Goal: Task Accomplishment & Management: Manage account settings

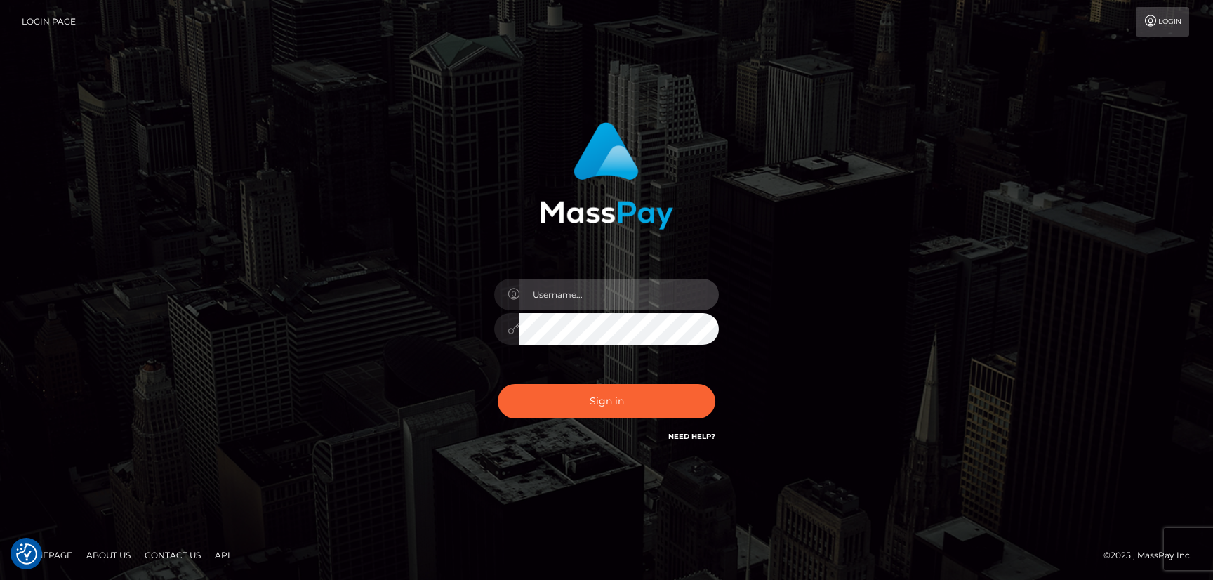
type input "hello.feetfinder"
click at [653, 298] on input "hello.feetfinder" at bounding box center [618, 295] width 199 height 32
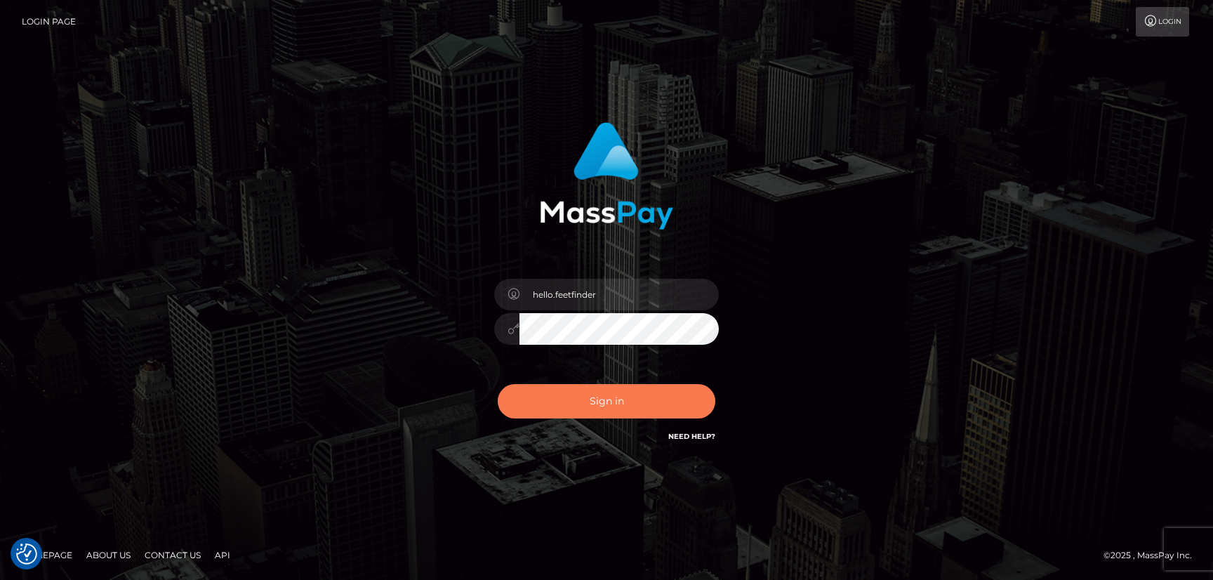
click at [669, 413] on button "Sign in" at bounding box center [607, 401] width 218 height 34
type input "hello.feetfinder"
click at [632, 415] on button "Sign in" at bounding box center [607, 401] width 218 height 34
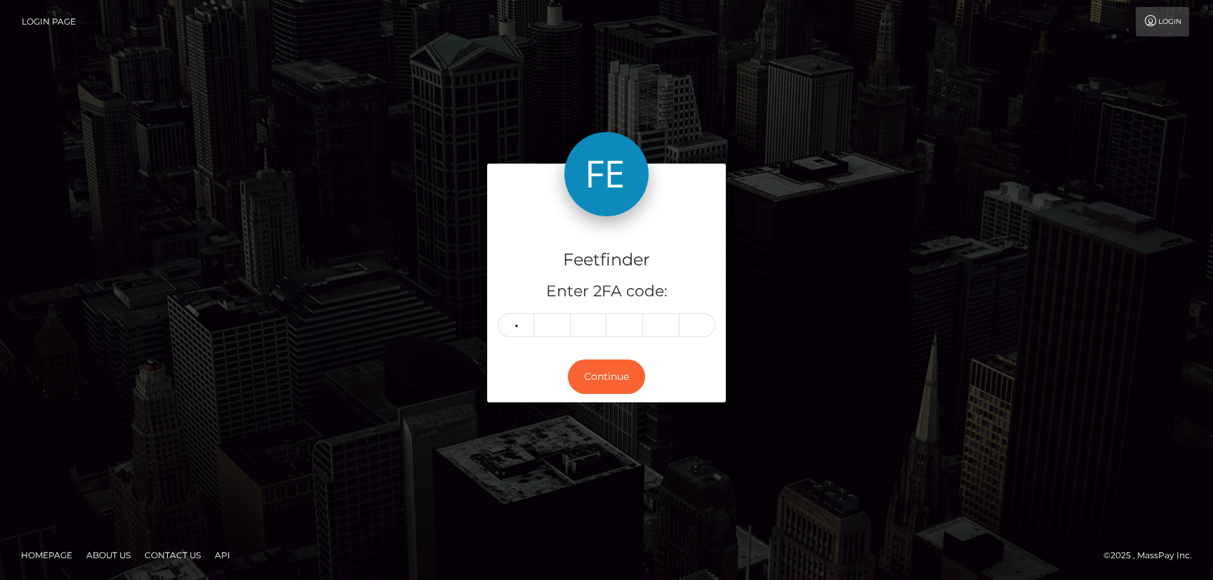
type input "0"
type input "2"
type input "6"
type input "3"
type input "7"
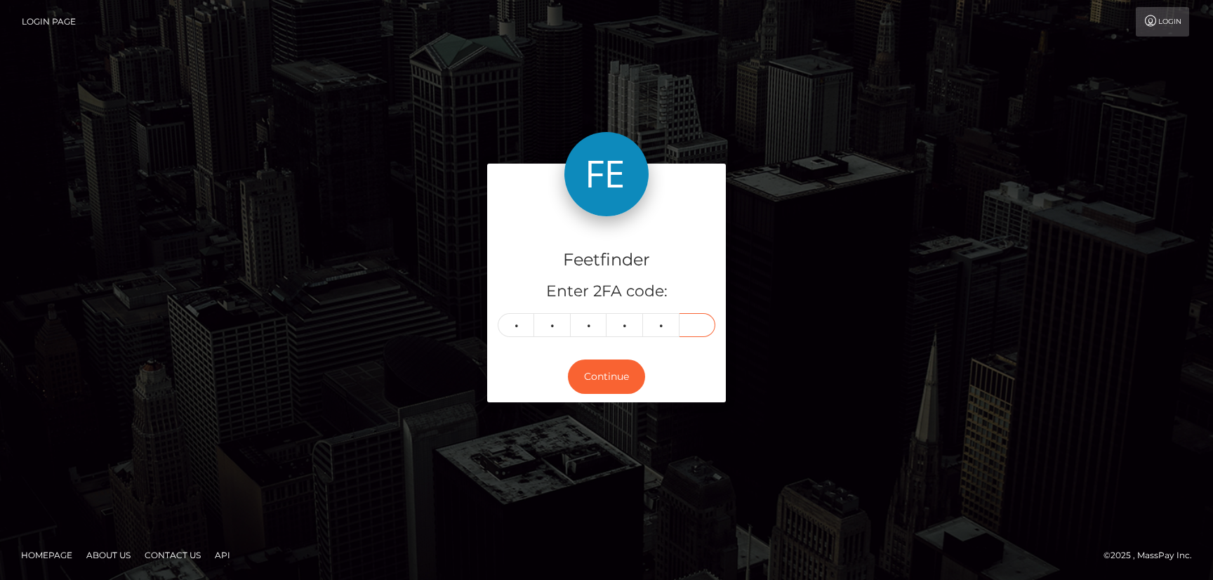
type input "2"
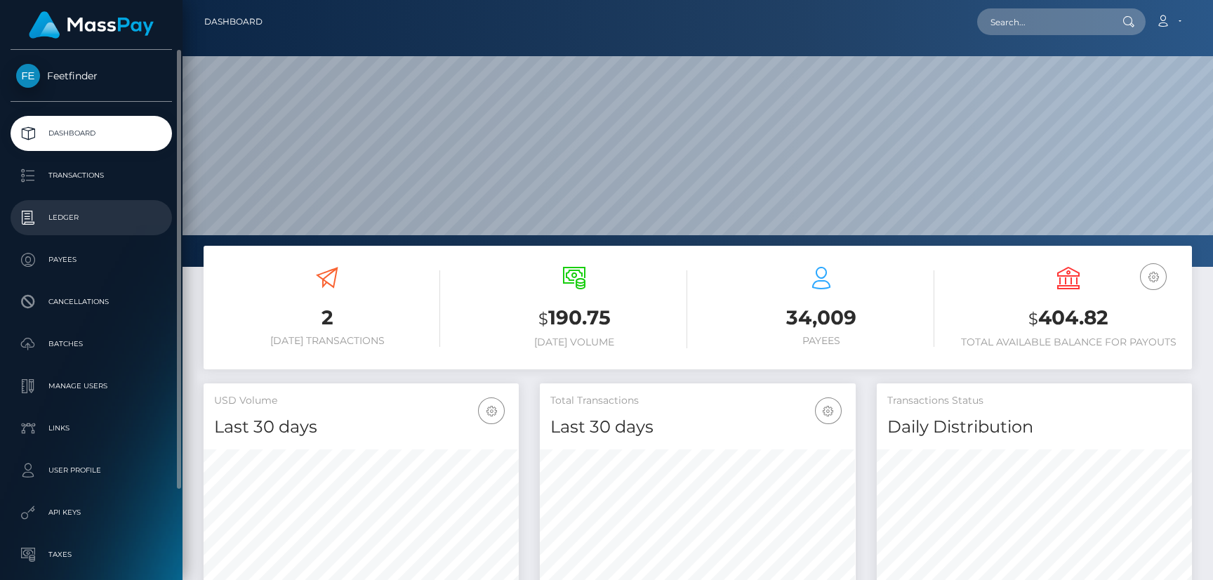
scroll to position [249, 315]
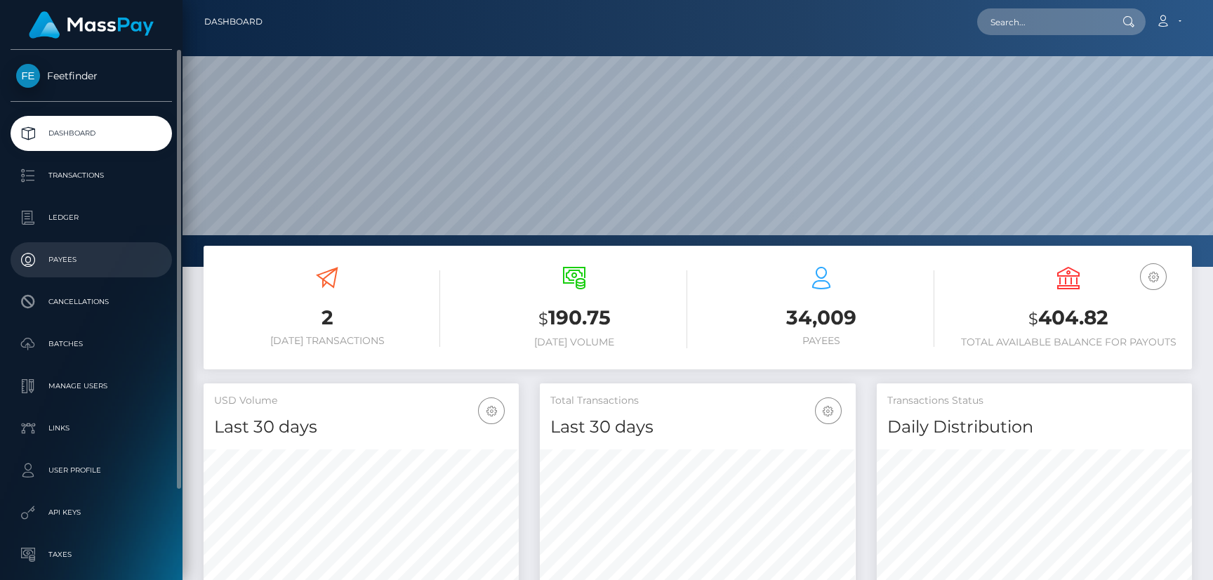
click at [57, 268] on p "Payees" at bounding box center [91, 259] width 150 height 21
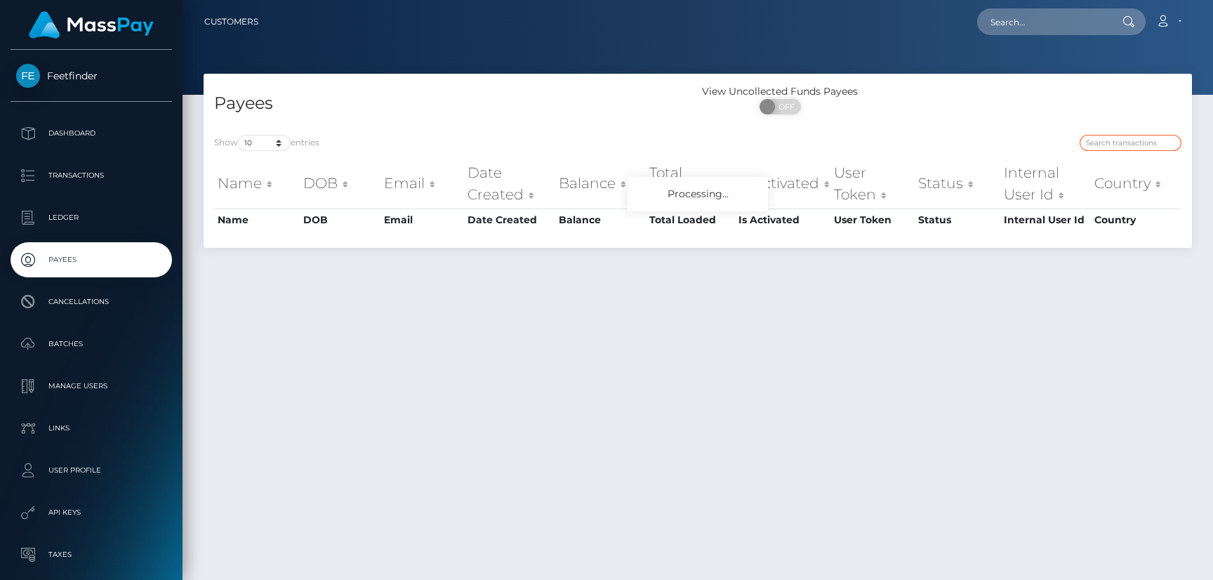
click at [1119, 145] on input "search" at bounding box center [1130, 143] width 102 height 16
paste input "3d1d6134-705a-11f0-87f1-0266f44cc279"
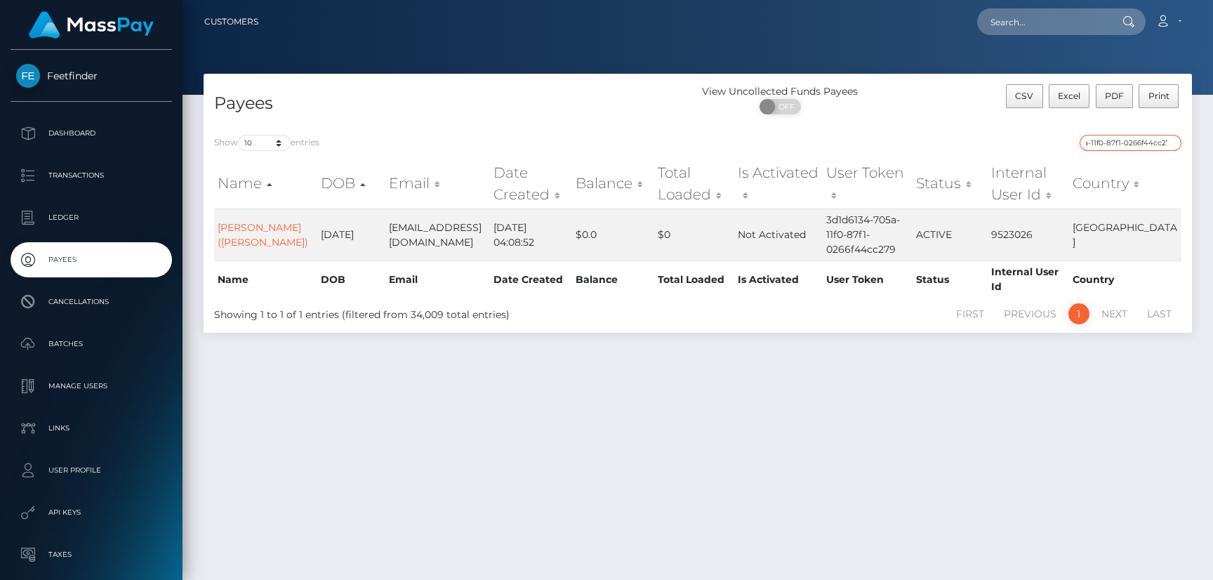
type input "3d1d6134-705a-11f0-87f1-0266f44cc279"
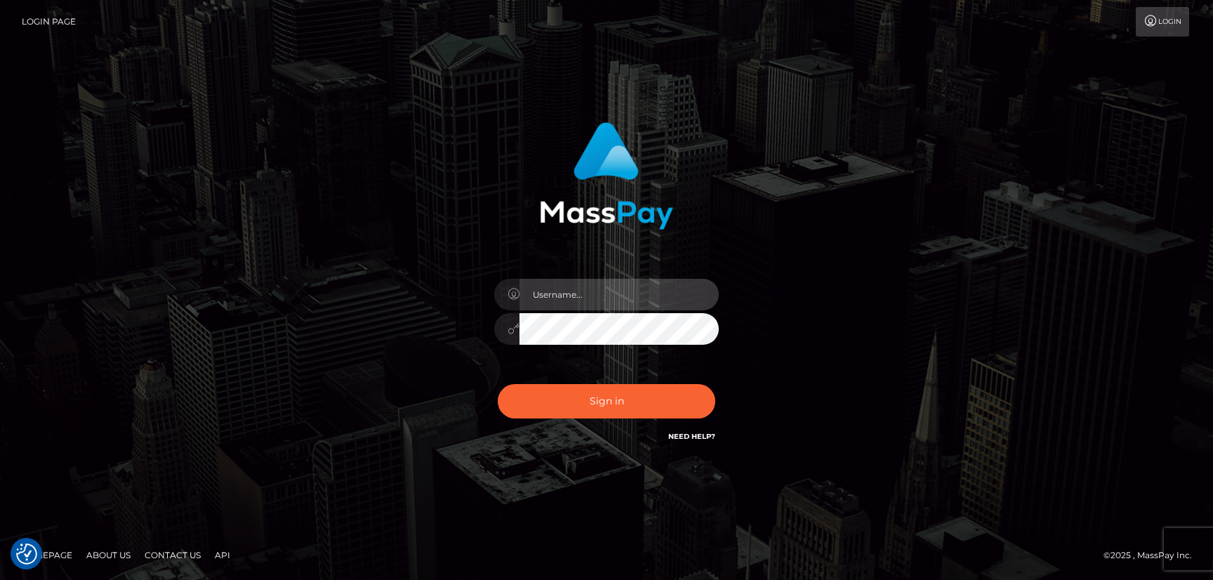
type input "hello.feetfinder"
click at [610, 290] on input "hello.feetfinder" at bounding box center [618, 295] width 199 height 32
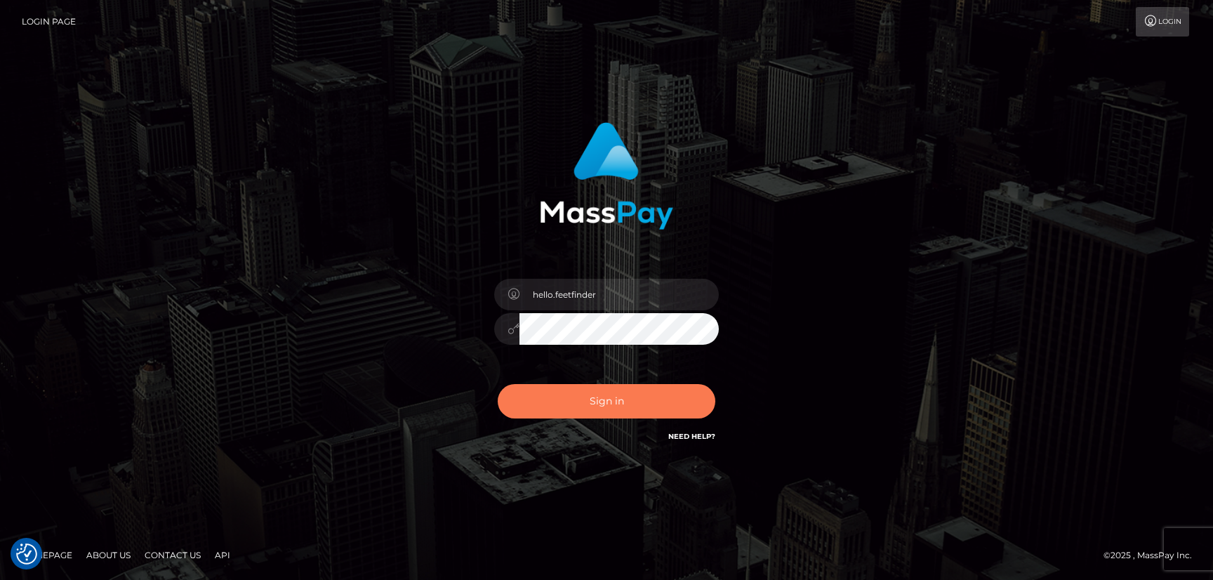
click at [662, 411] on button "Sign in" at bounding box center [607, 401] width 218 height 34
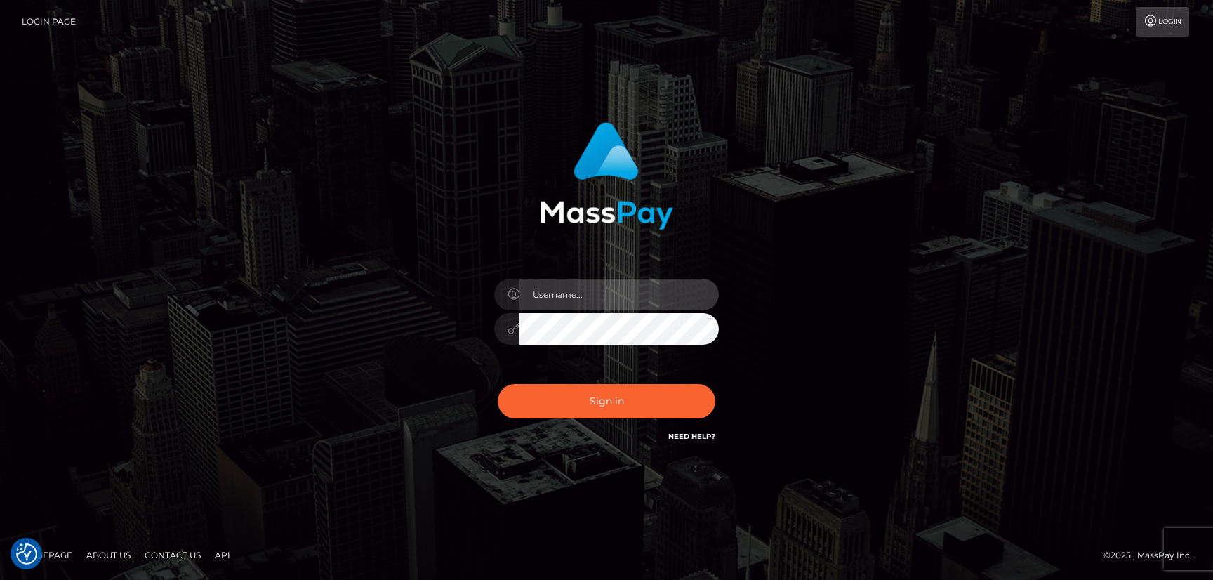
type input "hello.feetfinder"
drag, startPoint x: 648, startPoint y: 300, endPoint x: 655, endPoint y: 300, distance: 7.7
click at [650, 300] on input "hello.feetfinder" at bounding box center [618, 295] width 199 height 32
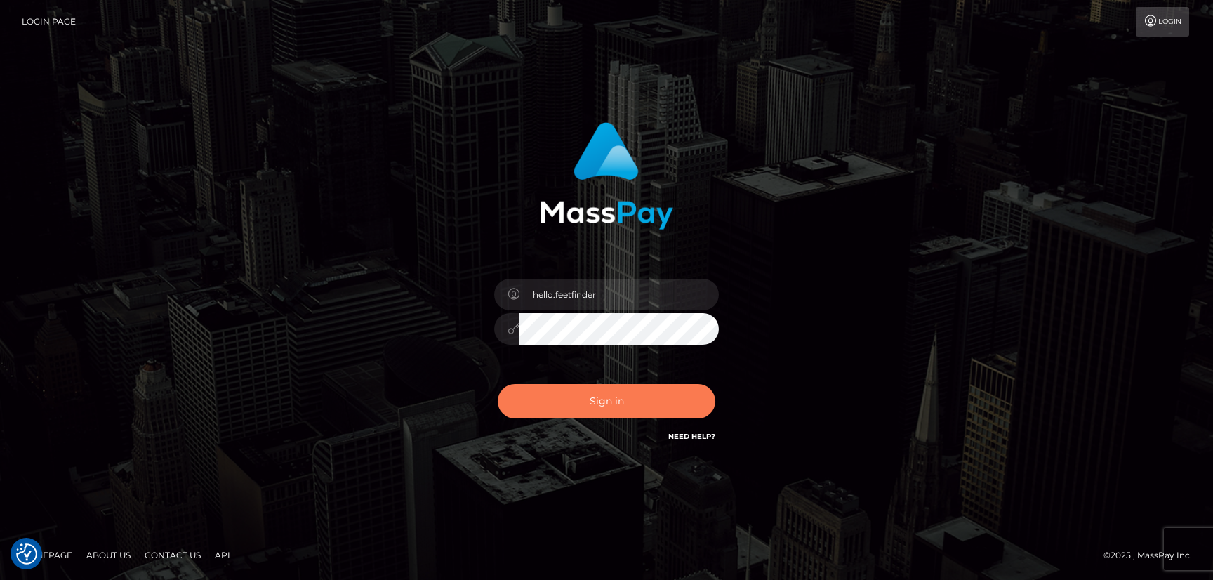
click at [650, 392] on button "Sign in" at bounding box center [607, 401] width 218 height 34
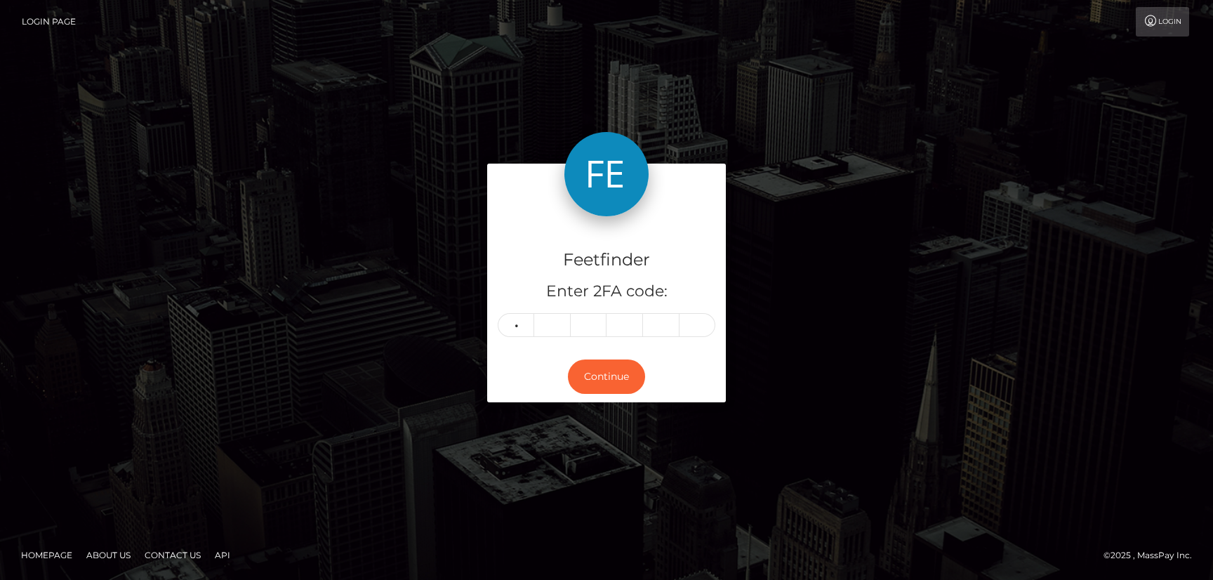
type input "9"
type input "3"
type input "1"
type input "3"
type input "1"
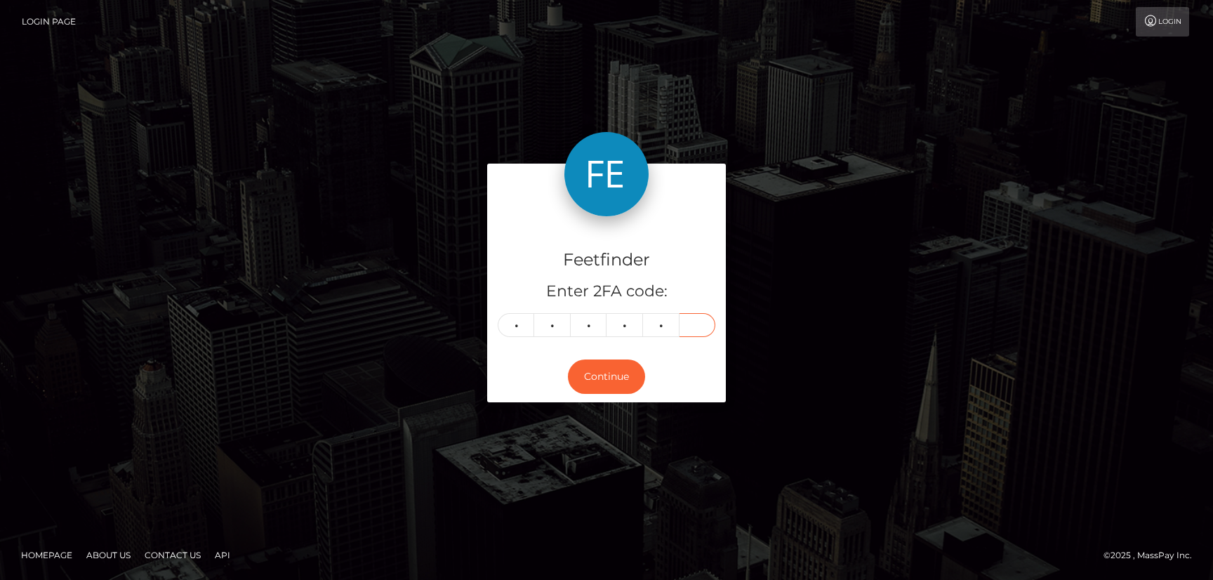
type input "6"
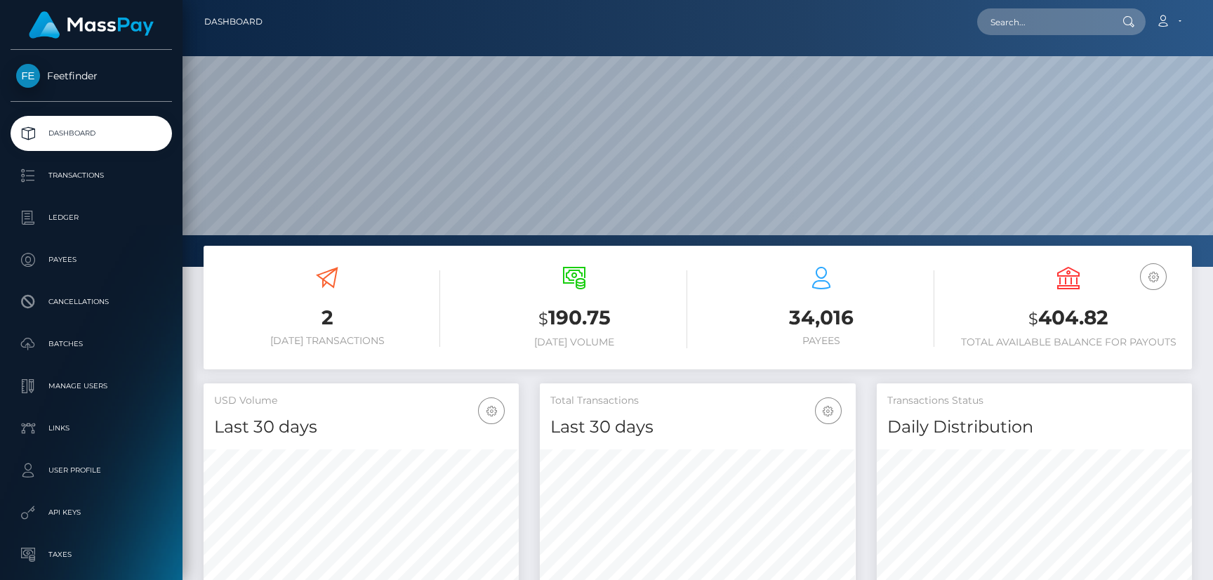
scroll to position [249, 315]
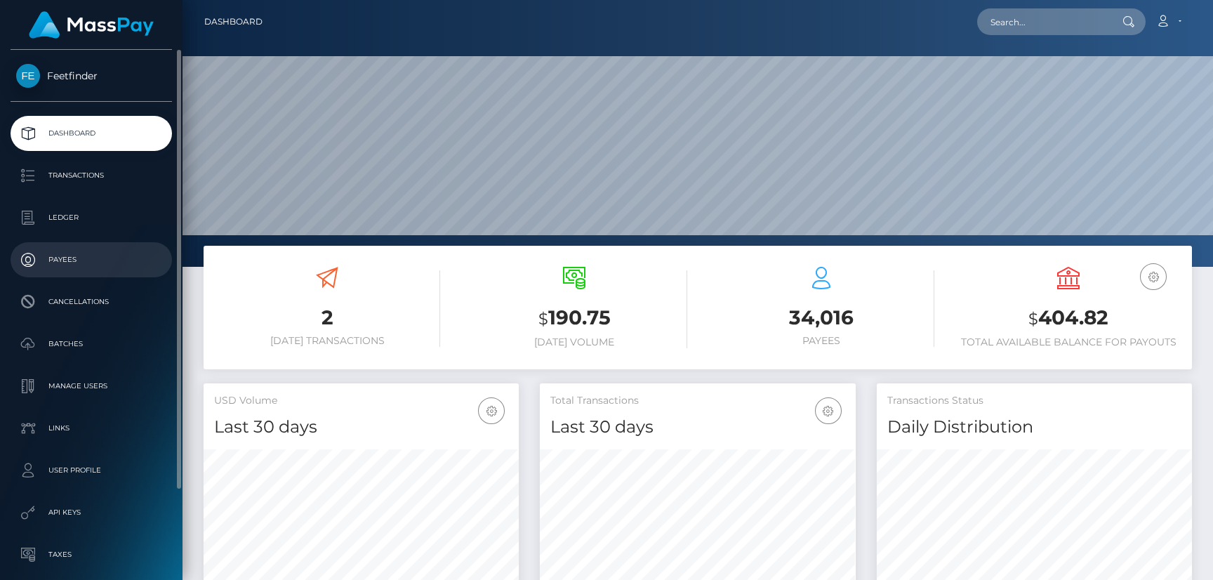
drag, startPoint x: 76, startPoint y: 262, endPoint x: 46, endPoint y: 254, distance: 32.0
click at [76, 262] on p "Payees" at bounding box center [91, 259] width 150 height 21
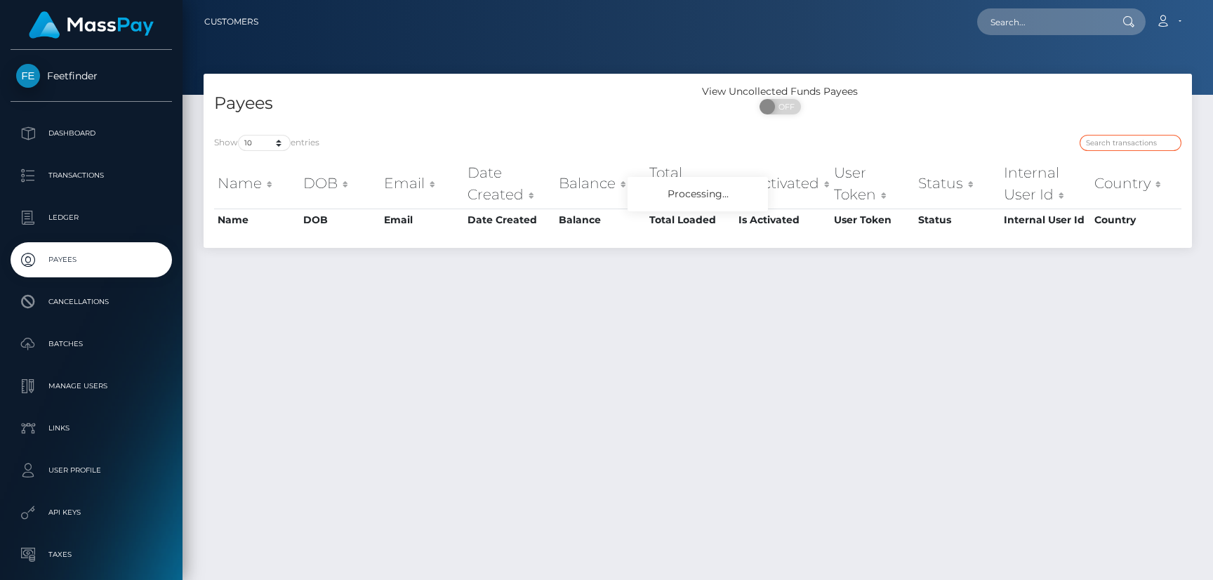
click at [1128, 139] on input "search" at bounding box center [1130, 143] width 102 height 16
paste input "3d1d6134-705a-11f0-87f1-0266f44cc279"
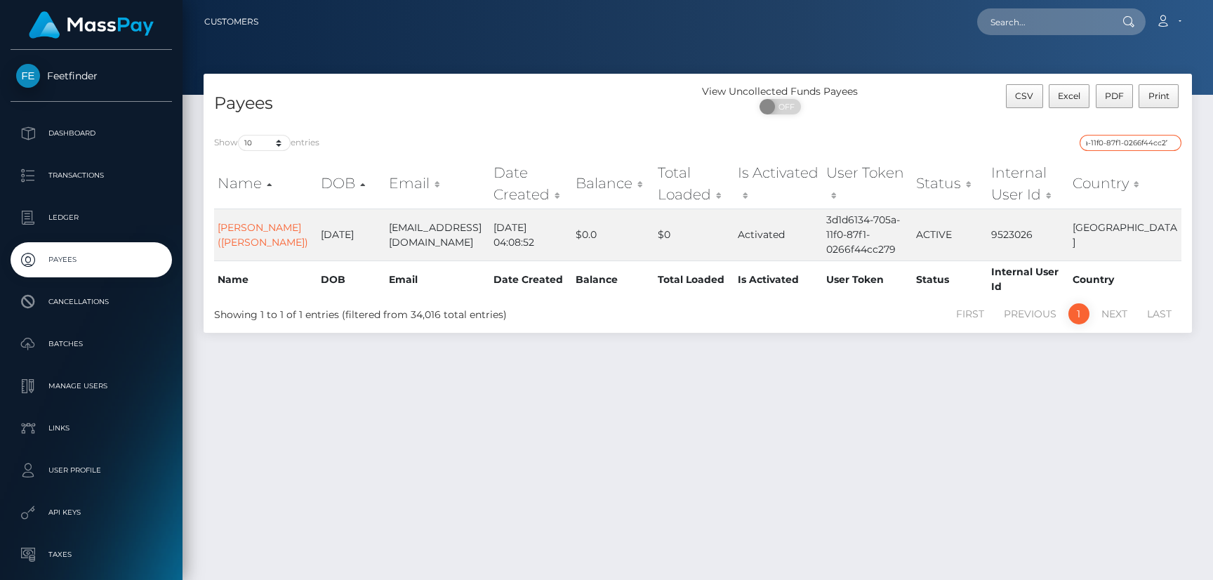
type input "3d1d6134-705a-11f0-87f1-0266f44cc279"
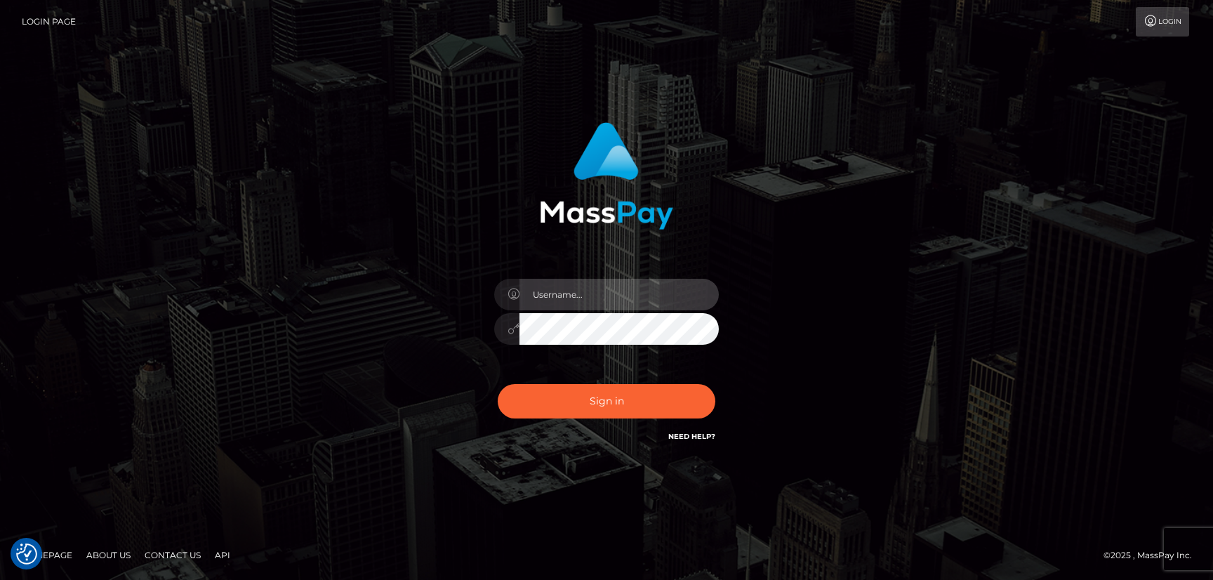
type input "hello.feetfinder"
drag, startPoint x: 643, startPoint y: 307, endPoint x: 637, endPoint y: 298, distance: 10.1
click at [643, 307] on input "hello.feetfinder" at bounding box center [618, 295] width 199 height 32
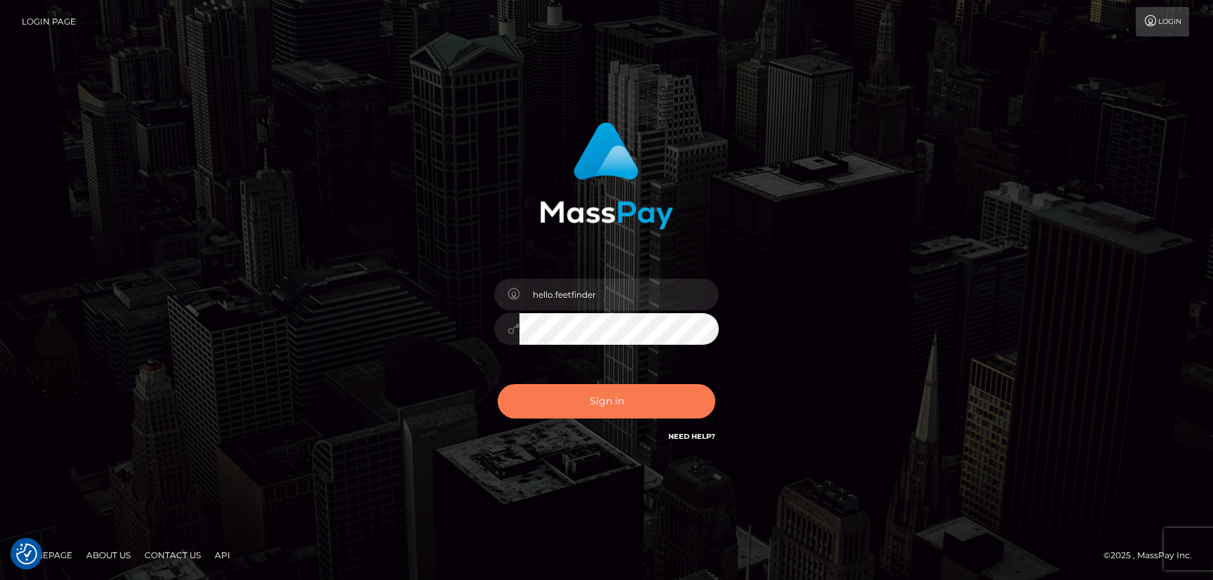
click at [673, 399] on button "Sign in" at bounding box center [607, 401] width 218 height 34
type input "hello.feetfinder"
click at [662, 406] on button "Sign in" at bounding box center [607, 401] width 218 height 34
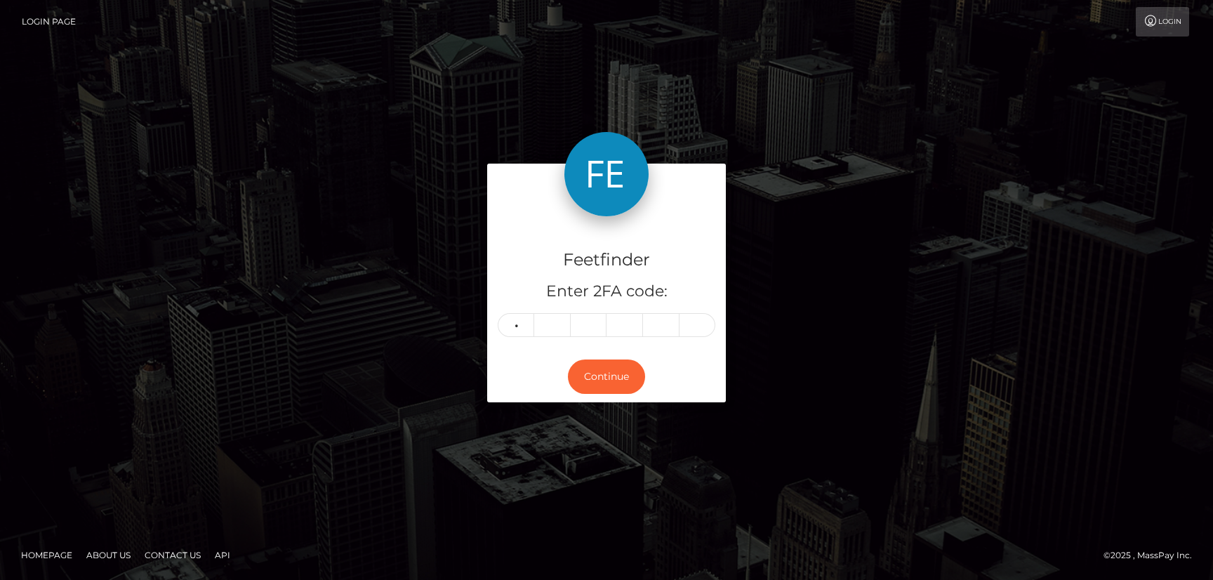
type input "0"
type input "9"
type input "8"
type input "3"
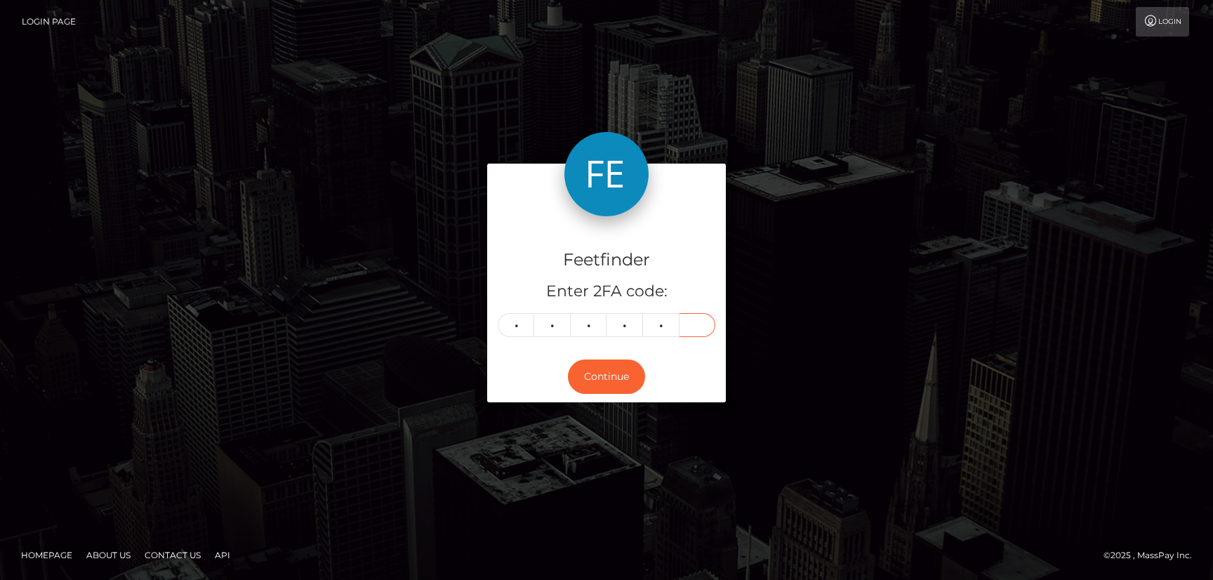
type input "1"
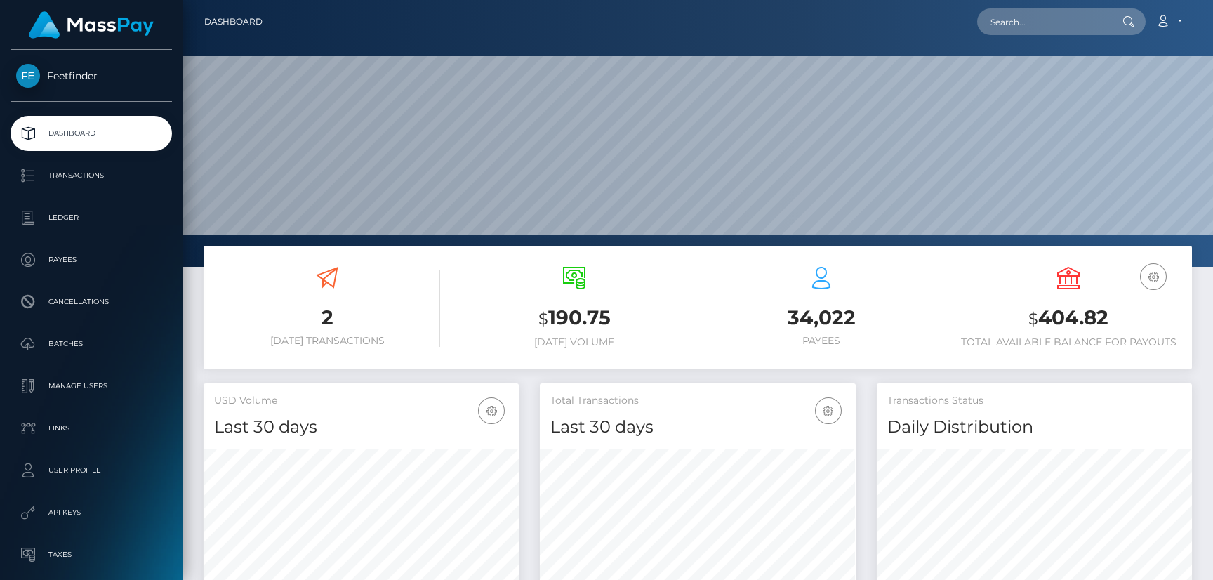
scroll to position [249, 315]
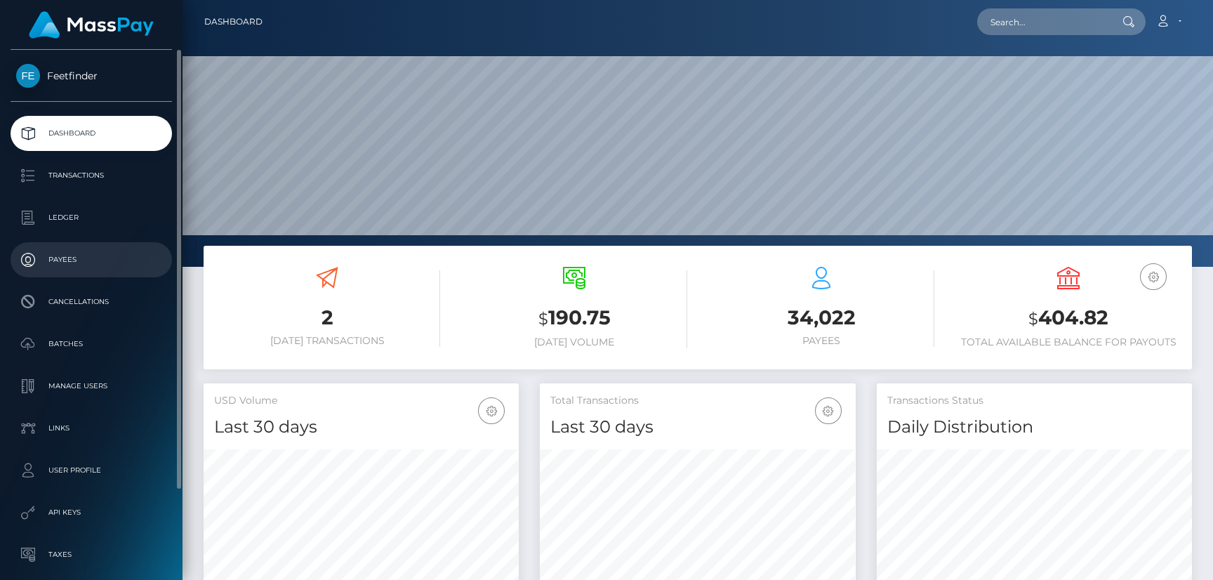
click at [61, 257] on p "Payees" at bounding box center [91, 259] width 150 height 21
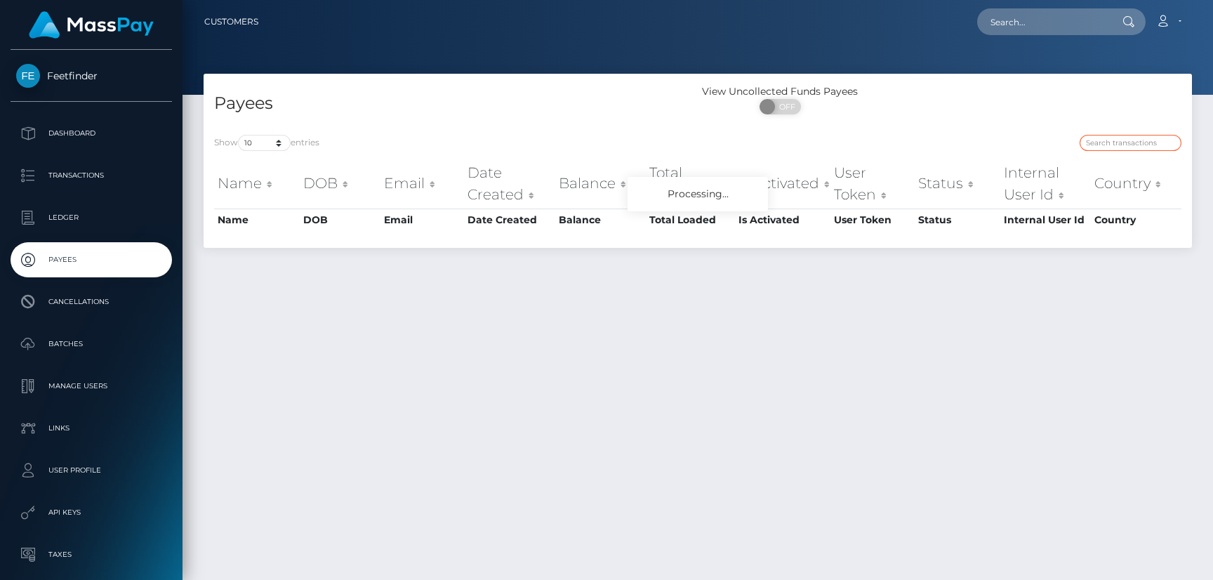
click at [1125, 135] on input "search" at bounding box center [1130, 143] width 102 height 16
click at [1121, 142] on input "search" at bounding box center [1130, 143] width 102 height 16
paste input "6861c270-956e-11f0-bd85-0694aced620"
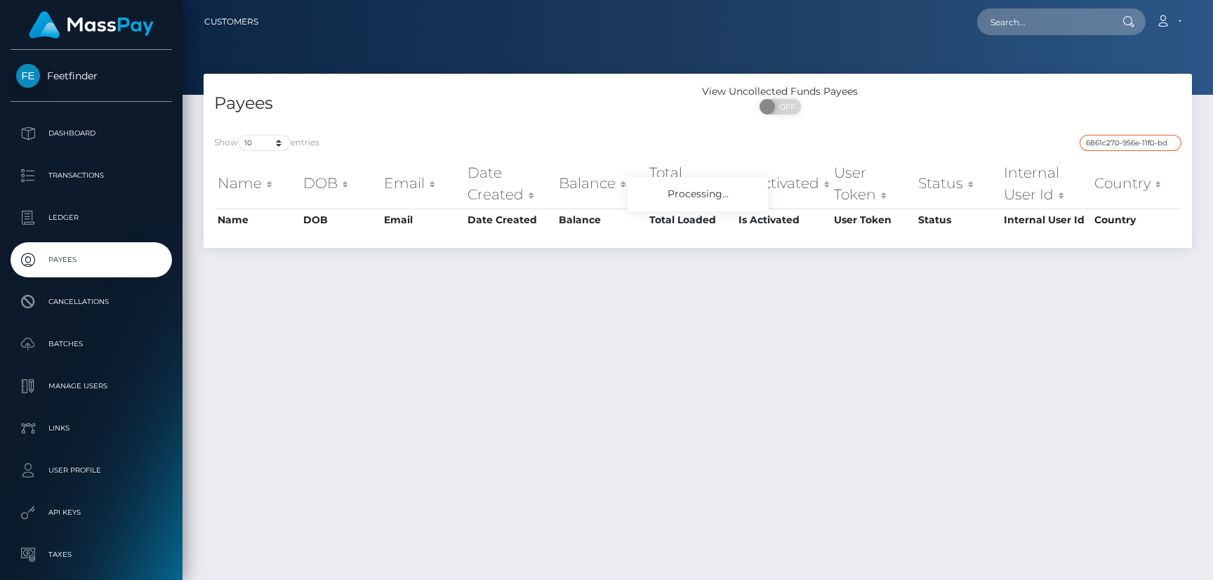
scroll to position [0, 55]
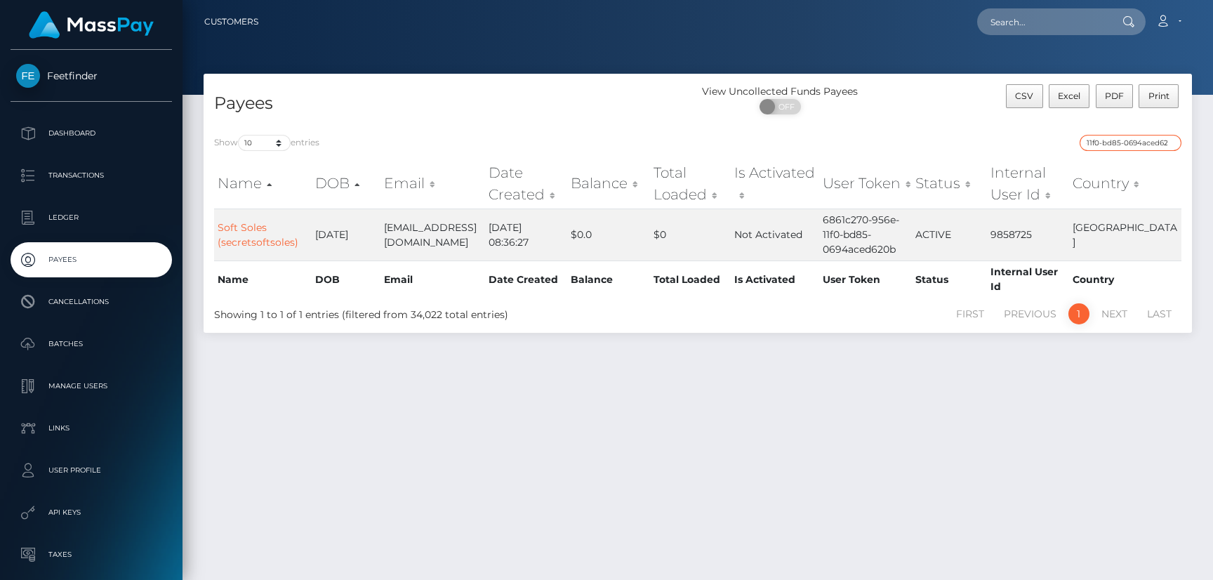
type input "6861c270-956e-11f0-bd85-0694aced620"
